Goal: Task Accomplishment & Management: Use online tool/utility

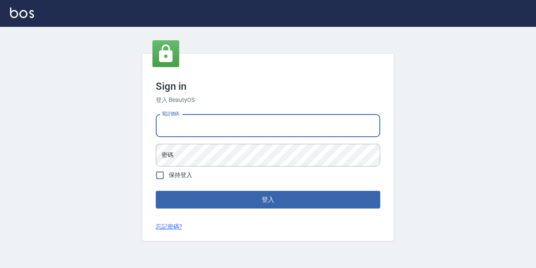
drag, startPoint x: 0, startPoint y: 0, endPoint x: 232, endPoint y: 123, distance: 262.8
click at [232, 122] on input "電話號碼" at bounding box center [268, 125] width 225 height 23
type input "0977888999"
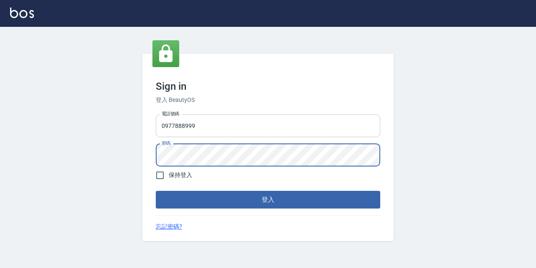
click at [156, 191] on button "登入" at bounding box center [268, 200] width 225 height 18
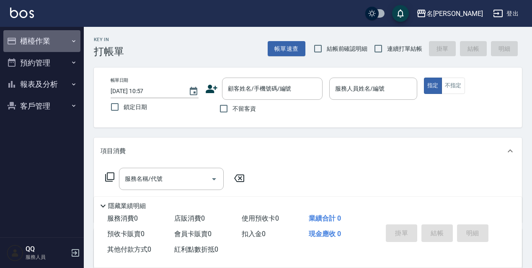
click at [69, 31] on button "櫃檯作業" at bounding box center [41, 41] width 77 height 22
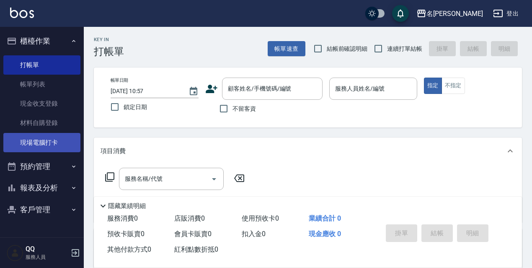
click at [54, 146] on link "現場電腦打卡" at bounding box center [41, 142] width 77 height 19
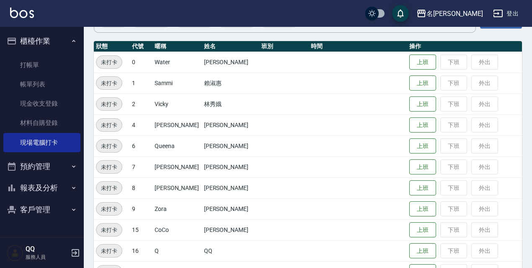
scroll to position [171, 0]
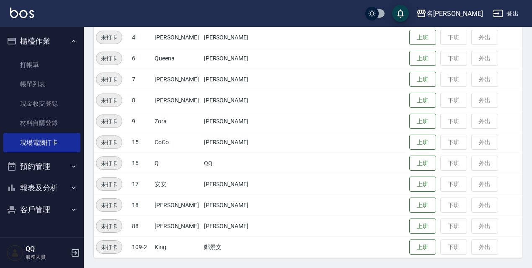
drag, startPoint x: 423, startPoint y: 204, endPoint x: 420, endPoint y: 195, distance: 10.1
click at [423, 203] on button "上班" at bounding box center [422, 205] width 27 height 16
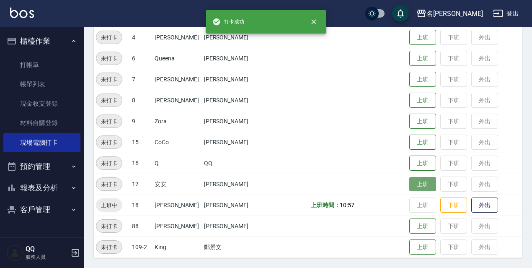
click at [420, 187] on button "上班" at bounding box center [422, 184] width 27 height 15
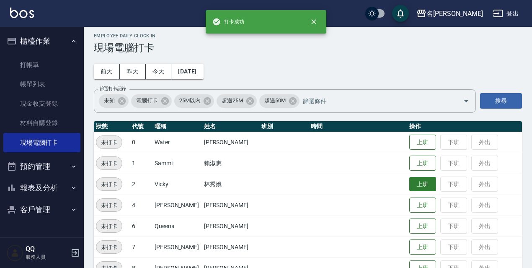
scroll to position [46, 0]
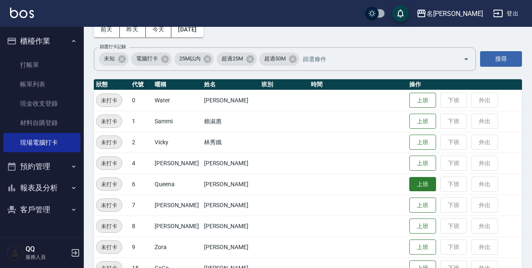
click at [422, 186] on button "上班" at bounding box center [422, 184] width 27 height 15
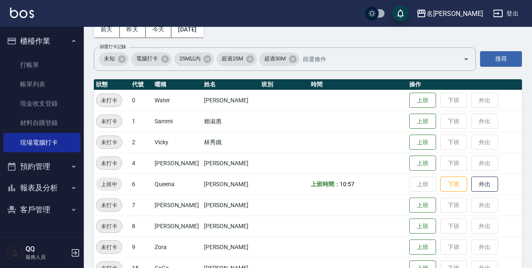
scroll to position [171, 0]
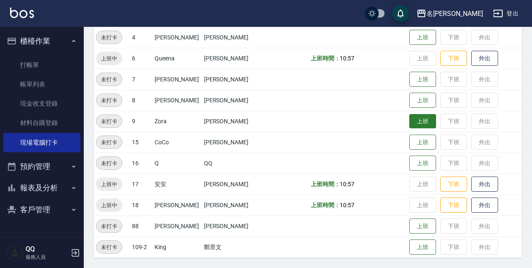
click at [413, 126] on button "上班" at bounding box center [422, 121] width 27 height 15
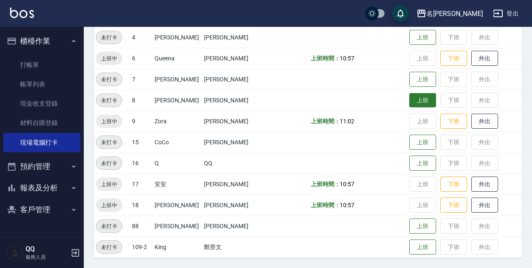
click at [419, 101] on button "上班" at bounding box center [422, 100] width 27 height 15
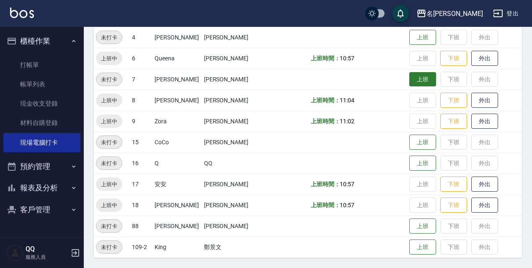
click at [419, 76] on button "上班" at bounding box center [422, 79] width 27 height 15
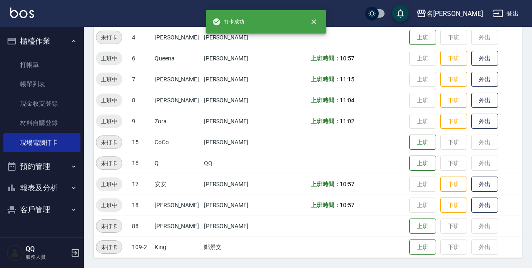
scroll to position [129, 0]
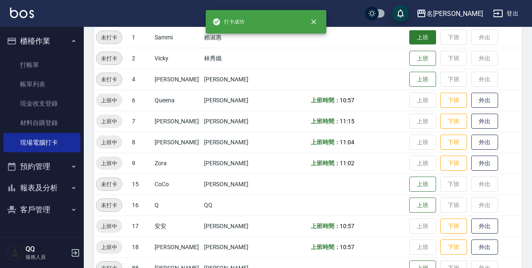
click at [412, 41] on button "上班" at bounding box center [422, 37] width 27 height 15
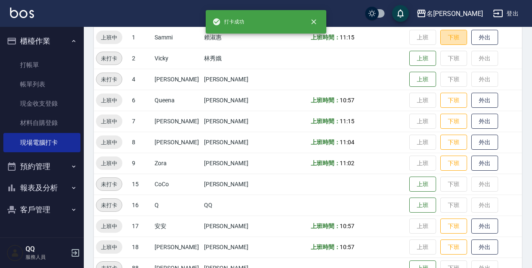
drag, startPoint x: 448, startPoint y: 41, endPoint x: 431, endPoint y: 46, distance: 17.8
click at [448, 40] on button "下班" at bounding box center [453, 38] width 27 height 16
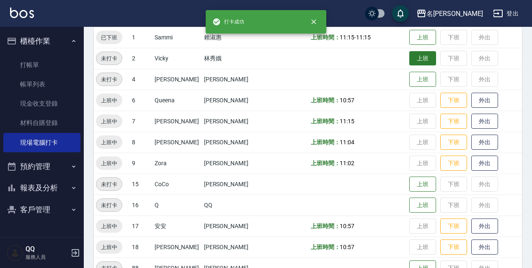
scroll to position [88, 0]
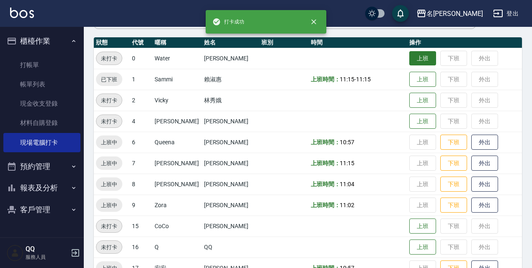
click at [415, 61] on button "上班" at bounding box center [422, 58] width 27 height 15
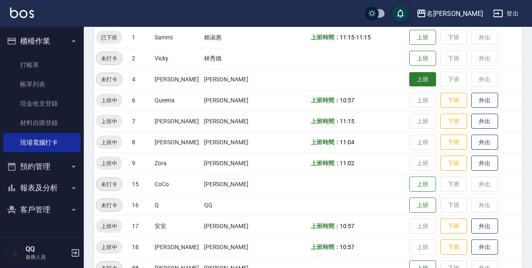
click at [426, 81] on button "上班" at bounding box center [422, 79] width 27 height 15
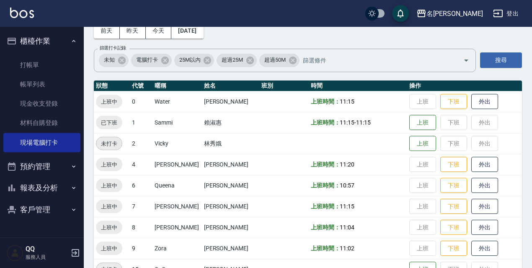
scroll to position [34, 0]
